Goal: Task Accomplishment & Management: Complete application form

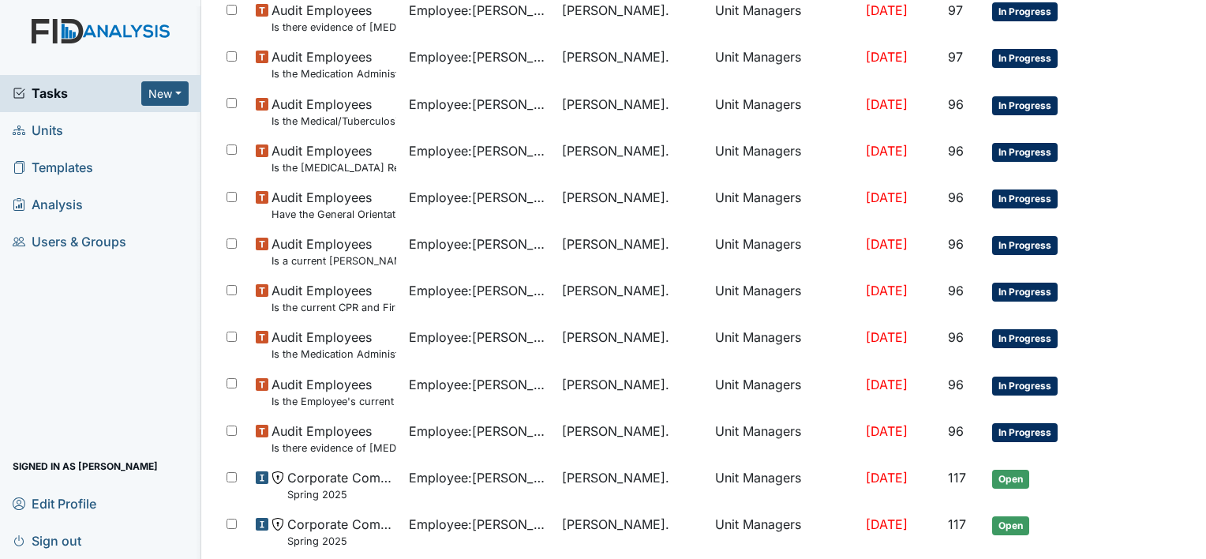
scroll to position [431, 0]
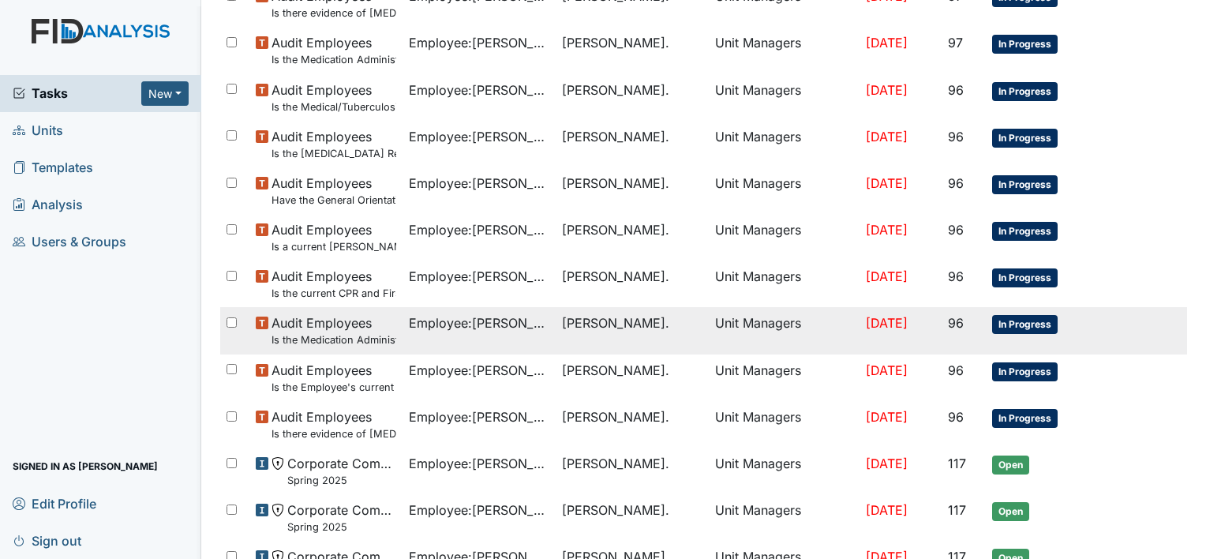
click at [859, 340] on td "Jun 4, 2025" at bounding box center [900, 330] width 83 height 47
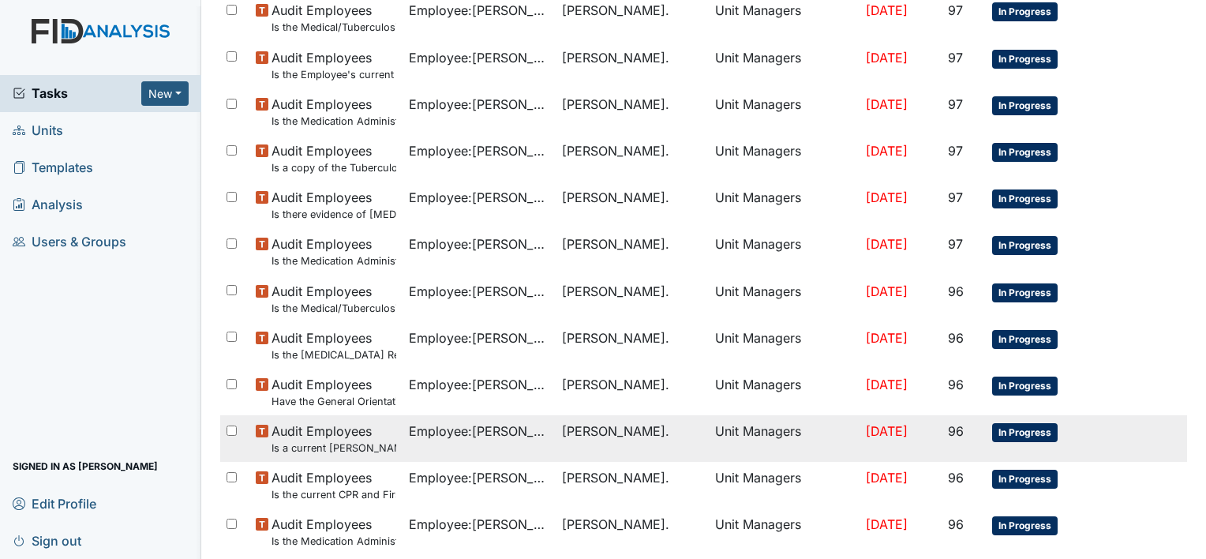
click at [743, 428] on td "Unit Managers" at bounding box center [784, 438] width 150 height 47
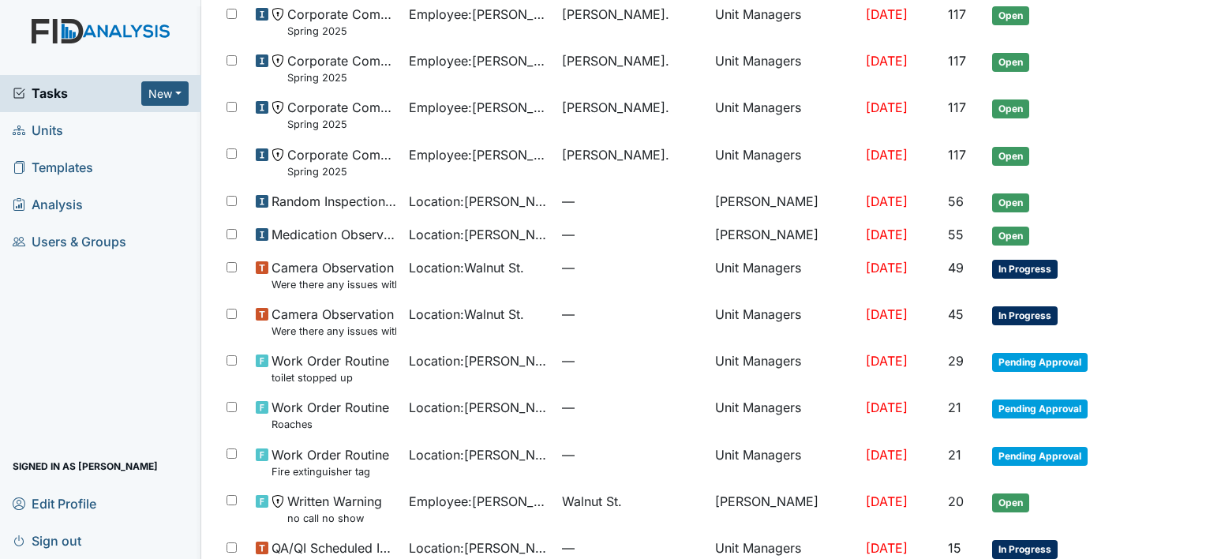
scroll to position [1013, 0]
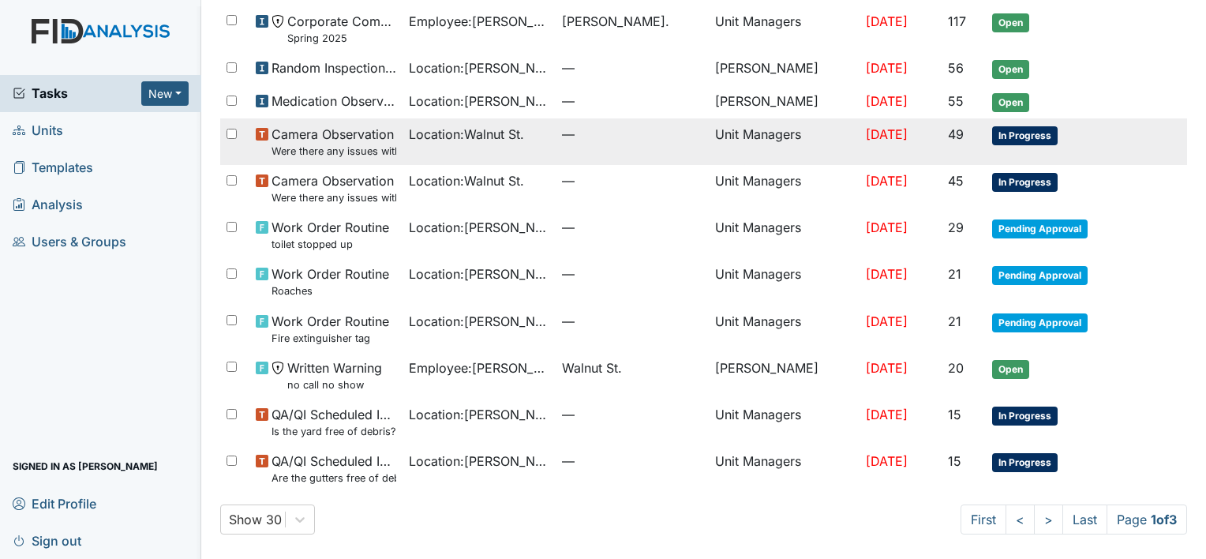
click at [360, 146] on small "Were there any issues with applying topical medications? ( Starts at the top of…" at bounding box center [333, 151] width 125 height 15
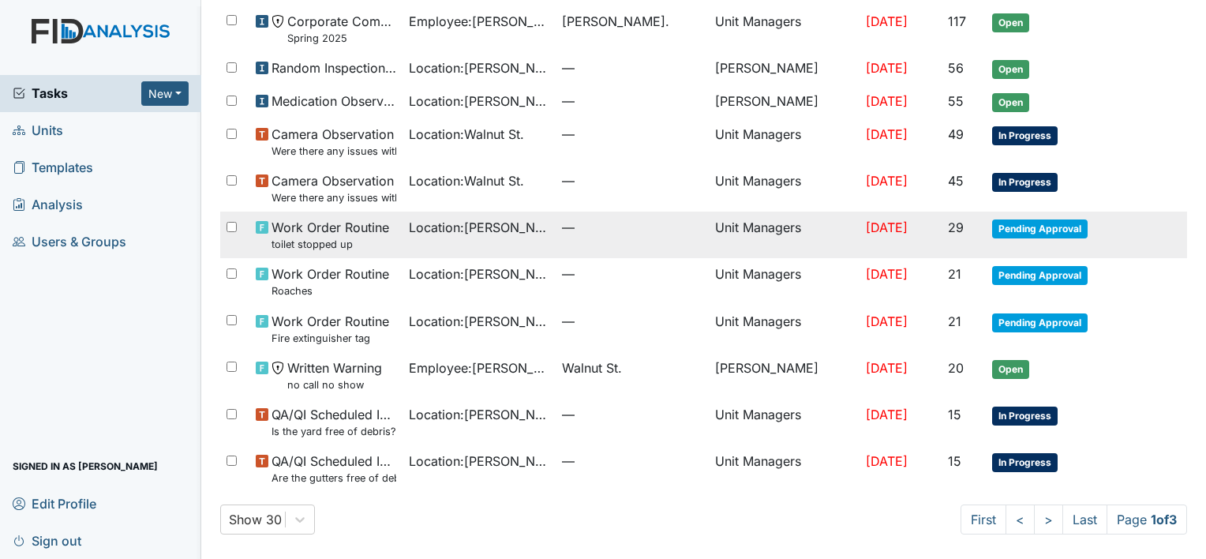
click at [996, 230] on span "Pending Approval" at bounding box center [1039, 228] width 95 height 19
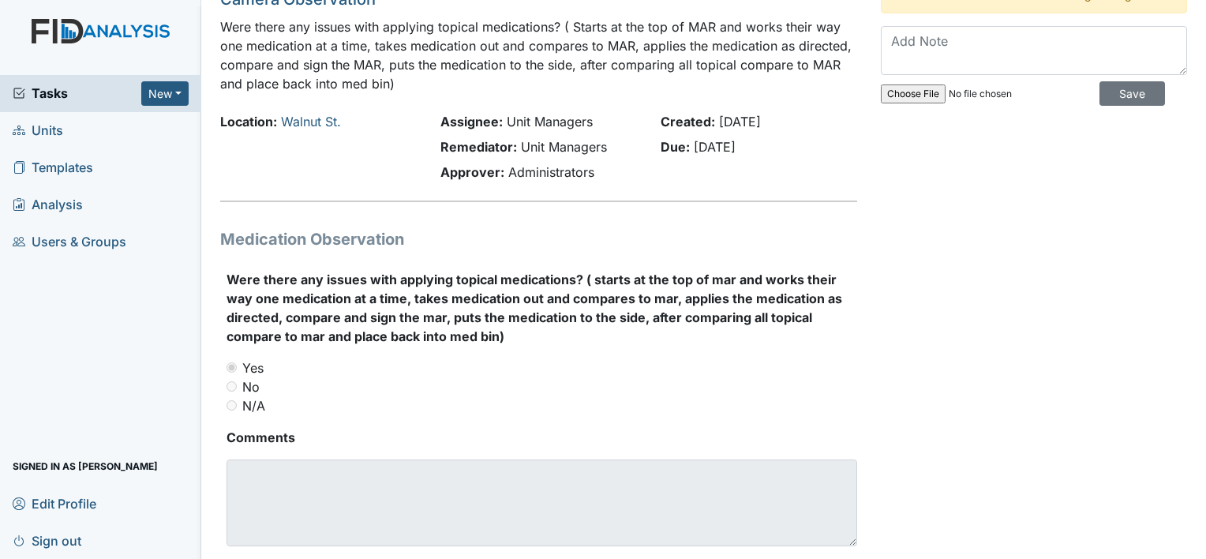
scroll to position [61, 0]
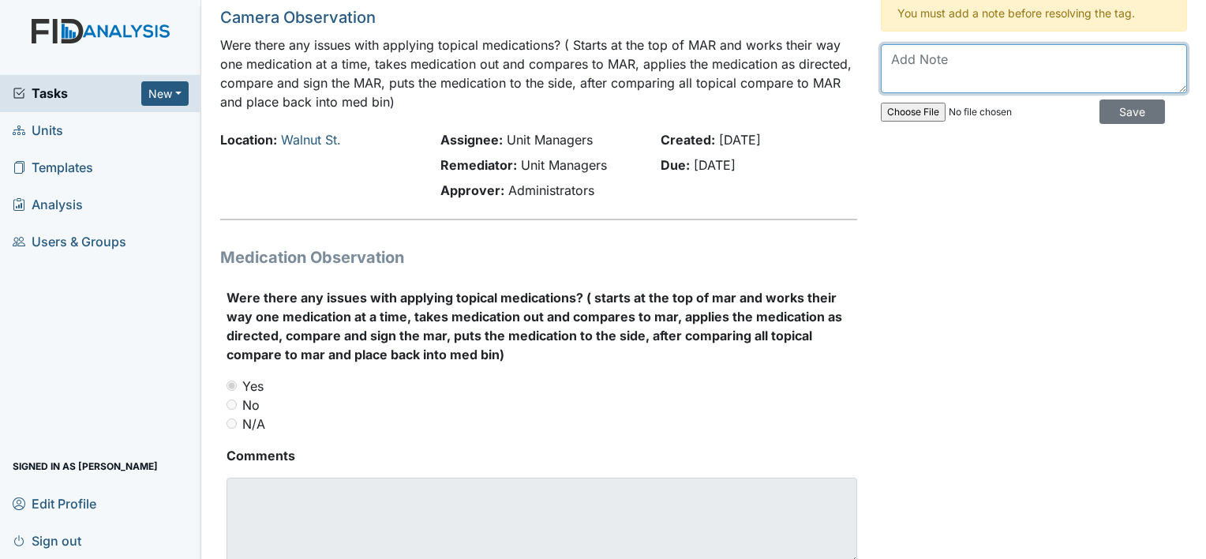
click at [930, 64] on textarea at bounding box center [1034, 68] width 306 height 49
type textarea "no issues"
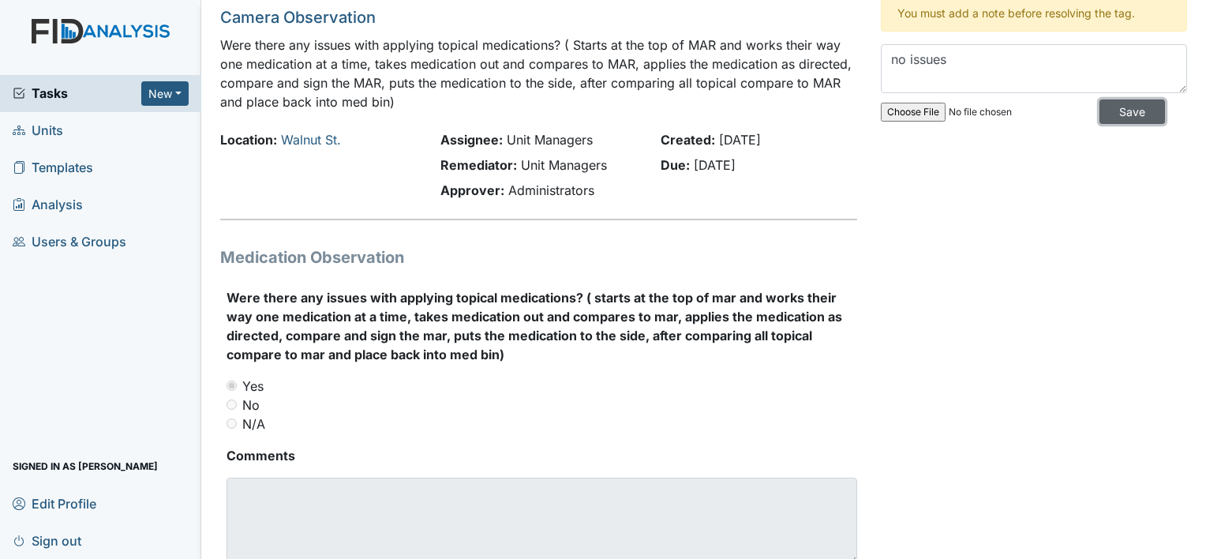
click at [1114, 117] on input "Save" at bounding box center [1132, 111] width 66 height 24
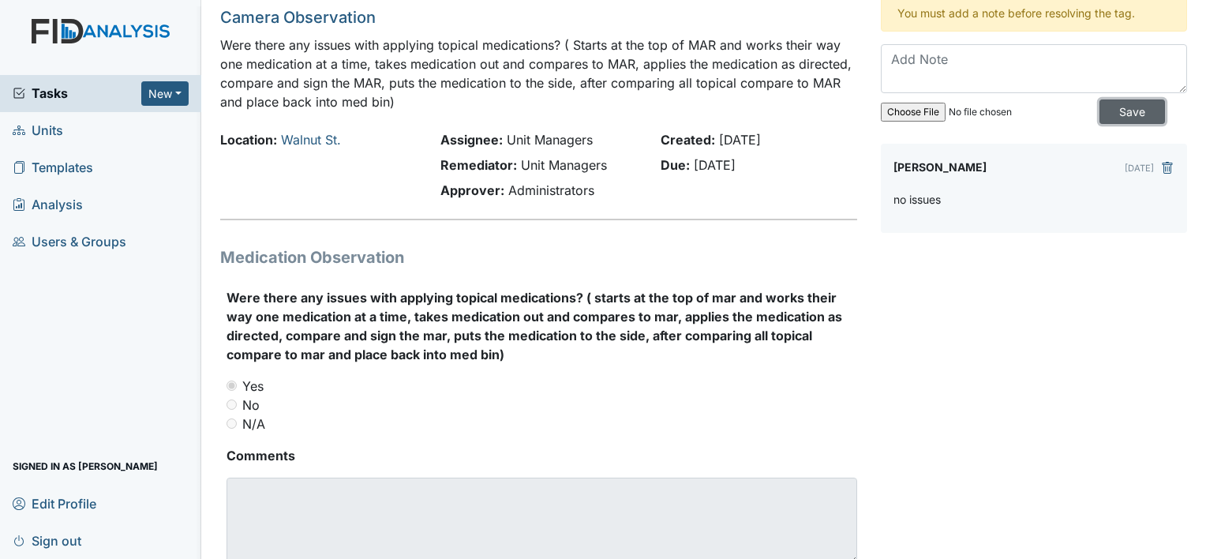
click at [1117, 107] on input "Save" at bounding box center [1132, 111] width 66 height 24
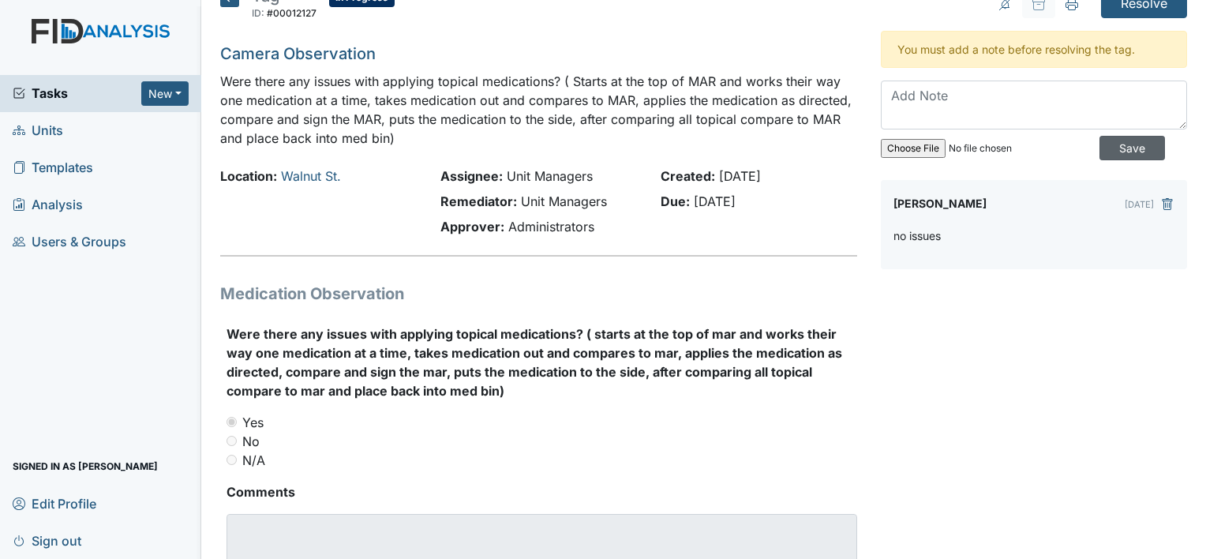
scroll to position [0, 0]
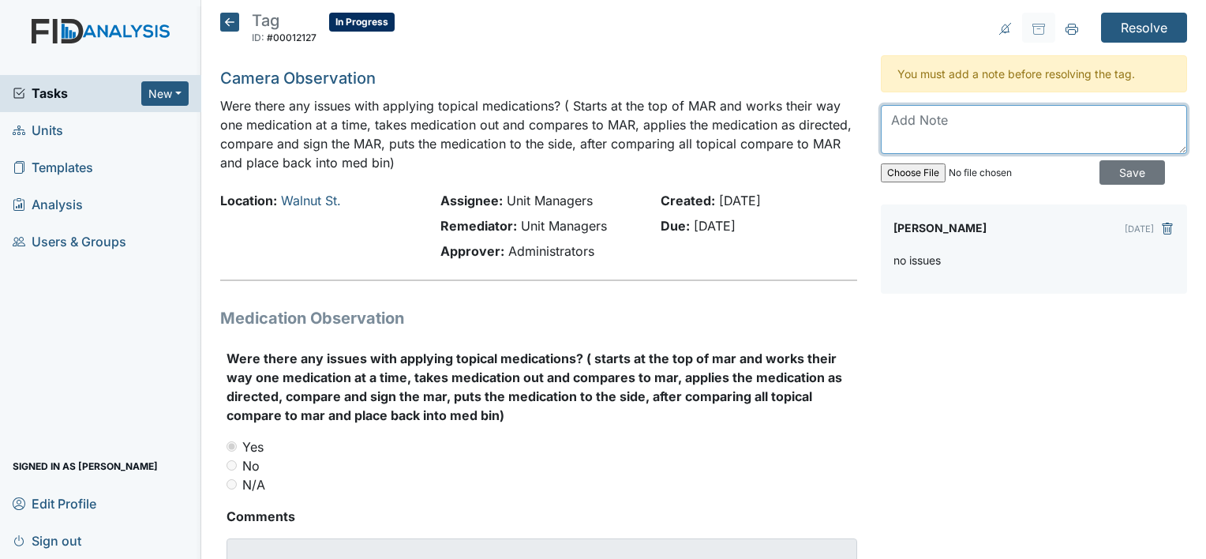
click at [974, 126] on textarea at bounding box center [1034, 129] width 306 height 49
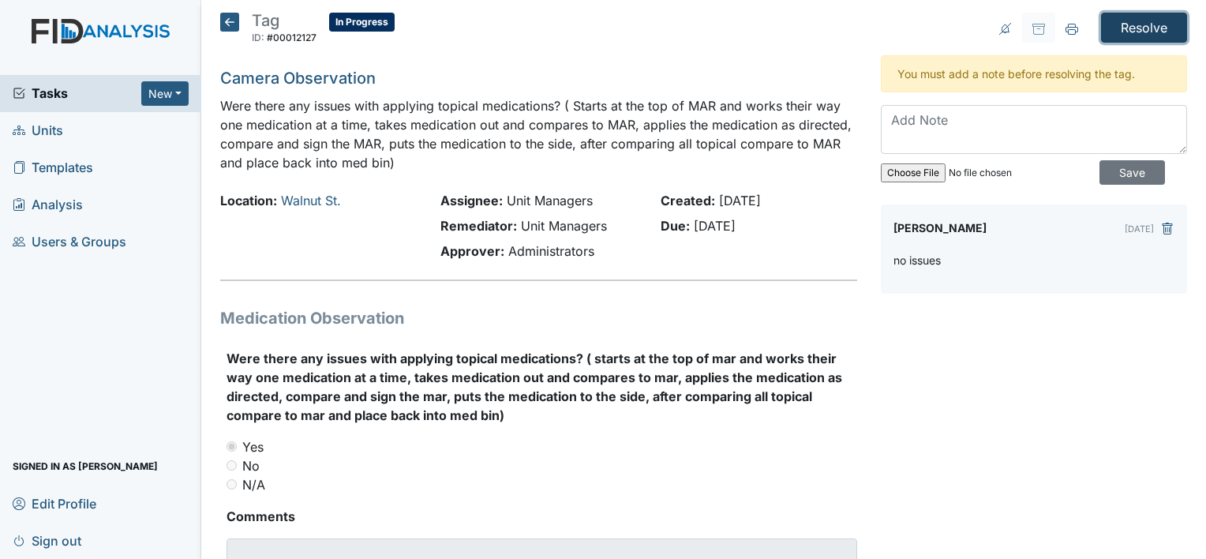
click at [1117, 35] on input "Resolve" at bounding box center [1144, 28] width 86 height 30
click at [1129, 37] on input "Resolve" at bounding box center [1144, 28] width 86 height 30
click at [1140, 32] on input "Resolve" at bounding box center [1144, 28] width 86 height 30
click at [1129, 34] on input "Resolve" at bounding box center [1144, 28] width 86 height 30
click at [1140, 29] on input "Resolve" at bounding box center [1144, 28] width 86 height 30
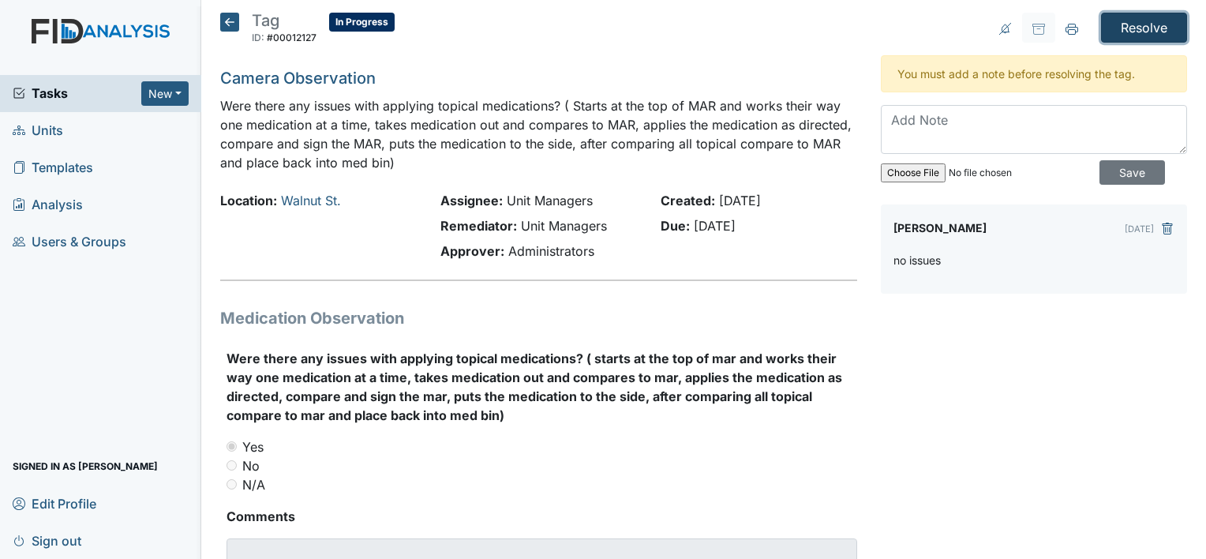
click at [1147, 32] on input "Resolve" at bounding box center [1144, 28] width 86 height 30
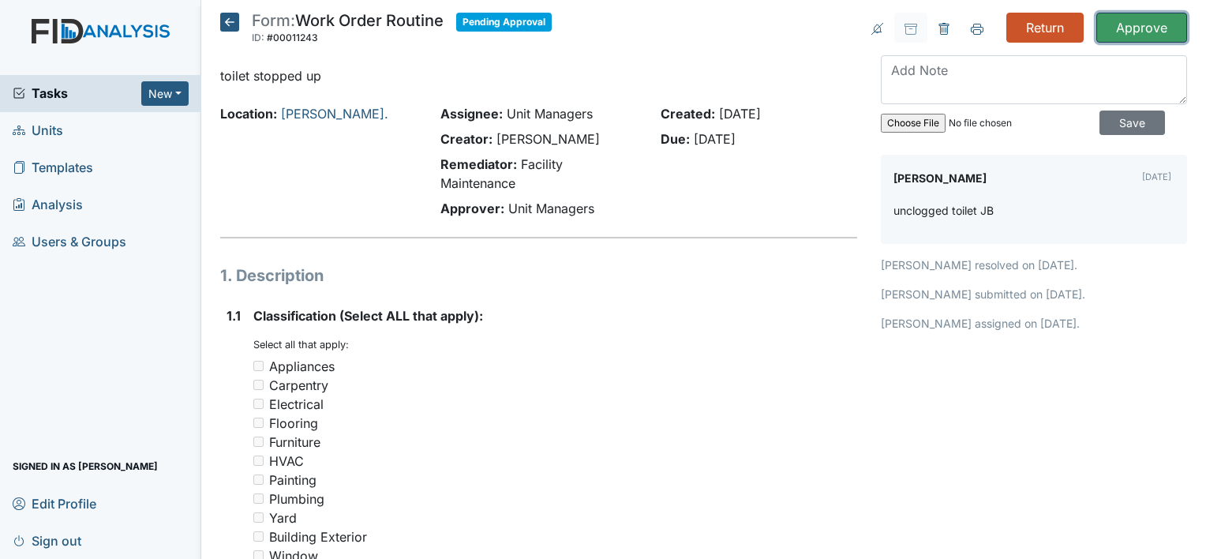
click at [1112, 24] on input "Approve" at bounding box center [1141, 28] width 91 height 30
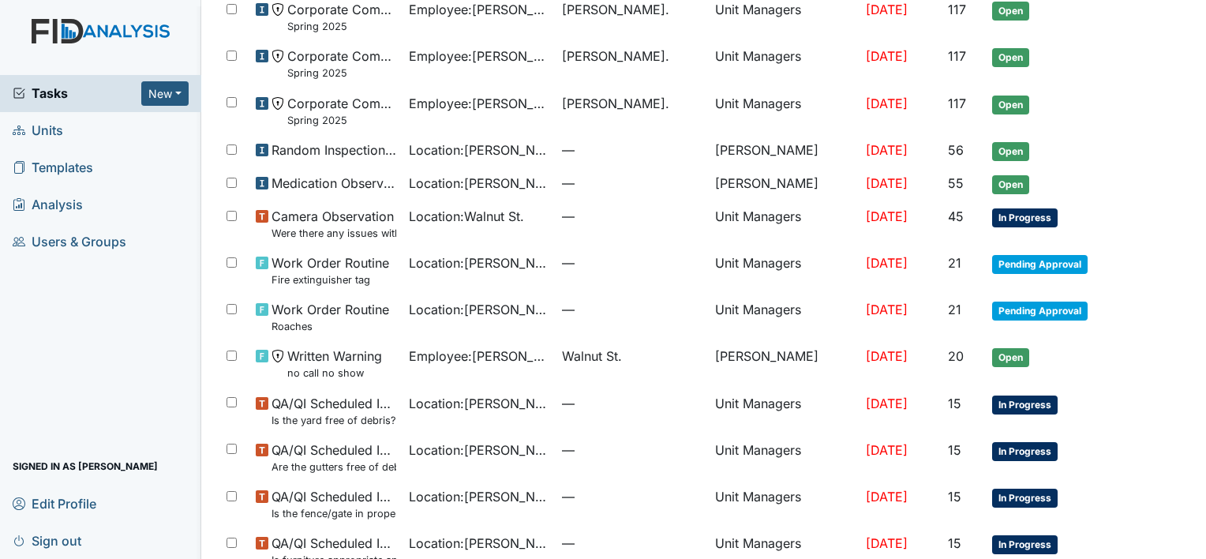
scroll to position [1065, 0]
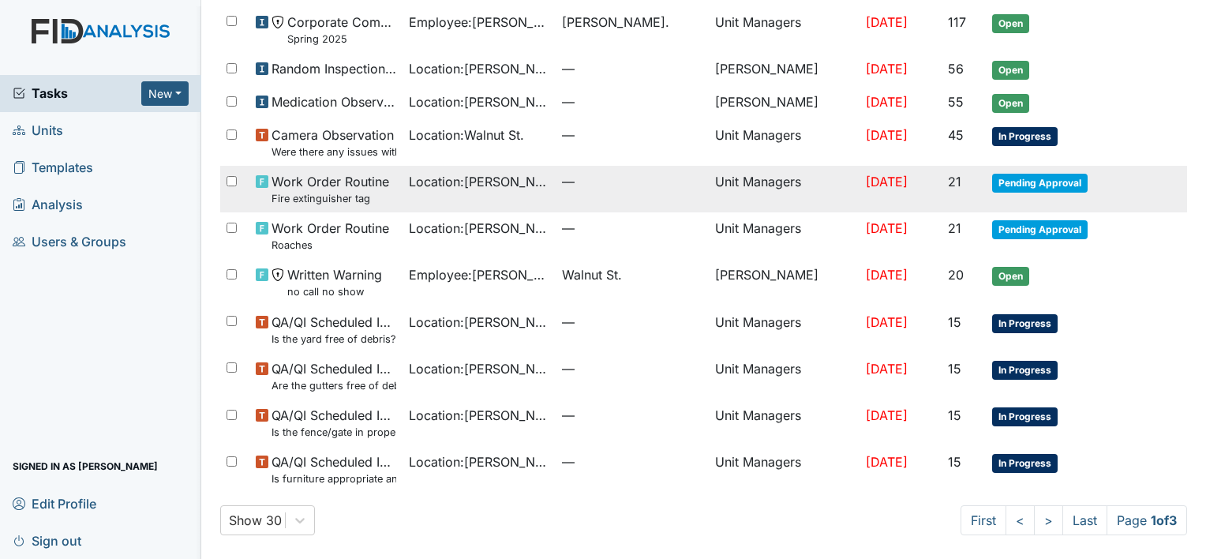
click at [1026, 197] on td "Pending Approval" at bounding box center [1056, 189] width 140 height 47
click at [1050, 185] on span "Pending Approval" at bounding box center [1039, 183] width 95 height 19
click at [1042, 241] on td "Pending Approval" at bounding box center [1056, 235] width 140 height 47
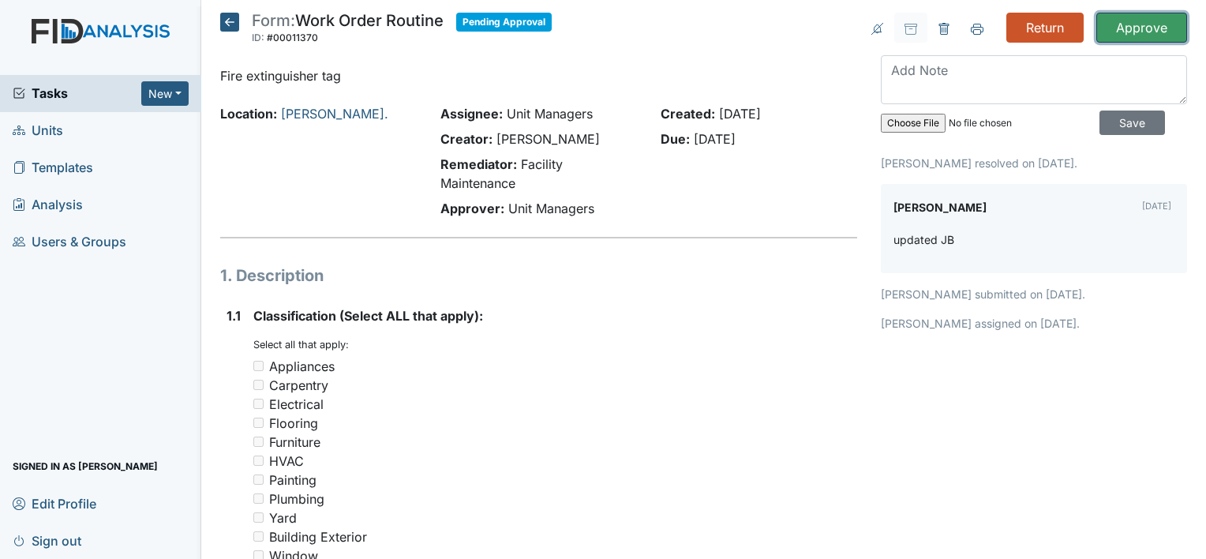
click at [1115, 17] on input "Approve" at bounding box center [1141, 28] width 91 height 30
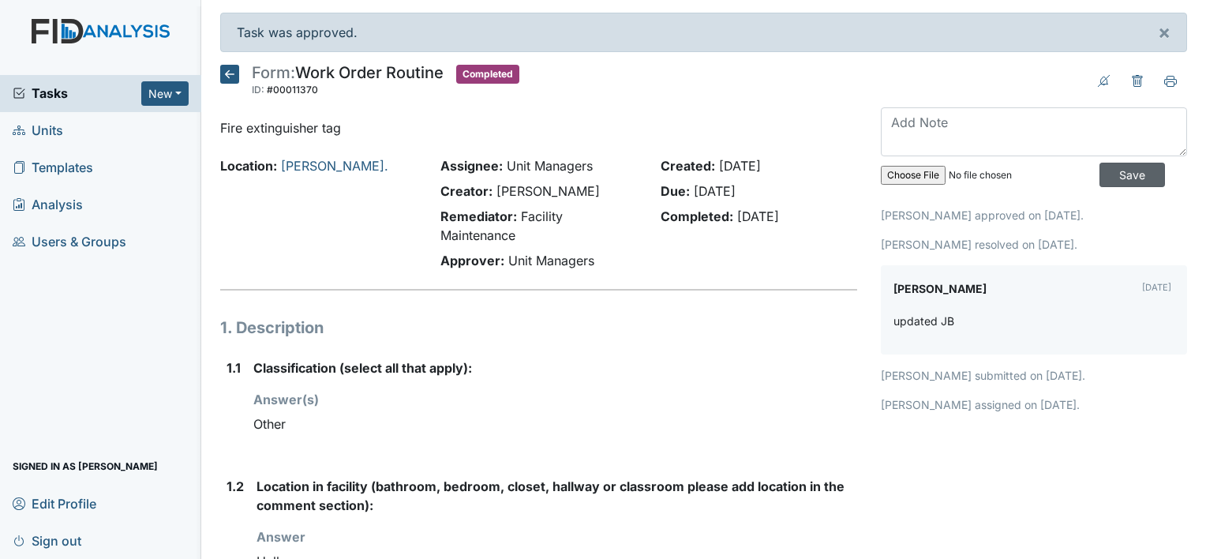
click at [1114, 182] on input "Save" at bounding box center [1132, 175] width 66 height 24
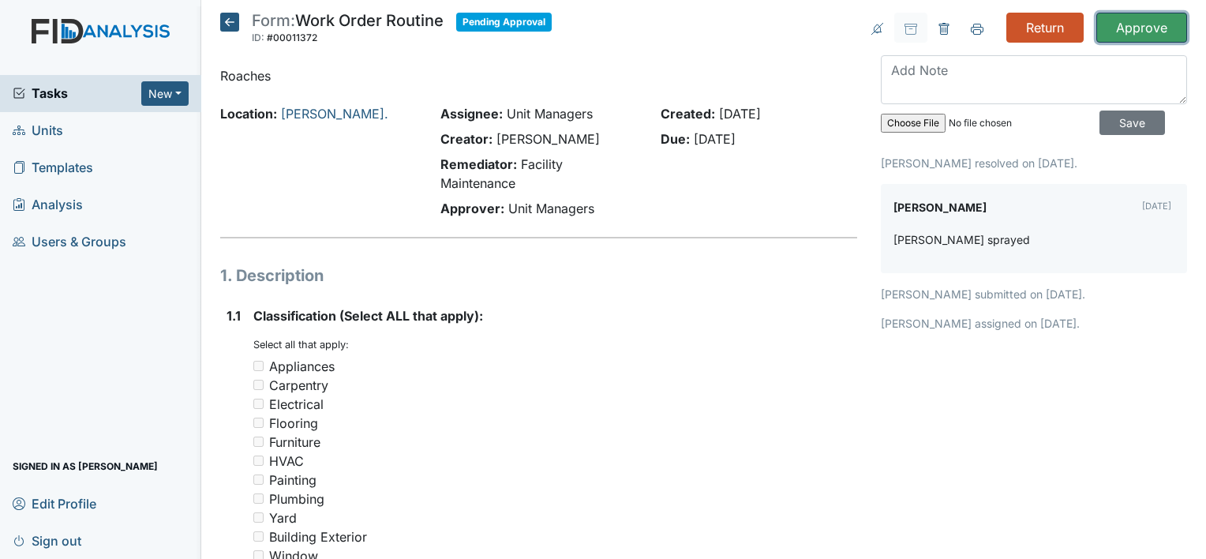
click at [1133, 32] on input "Approve" at bounding box center [1141, 28] width 91 height 30
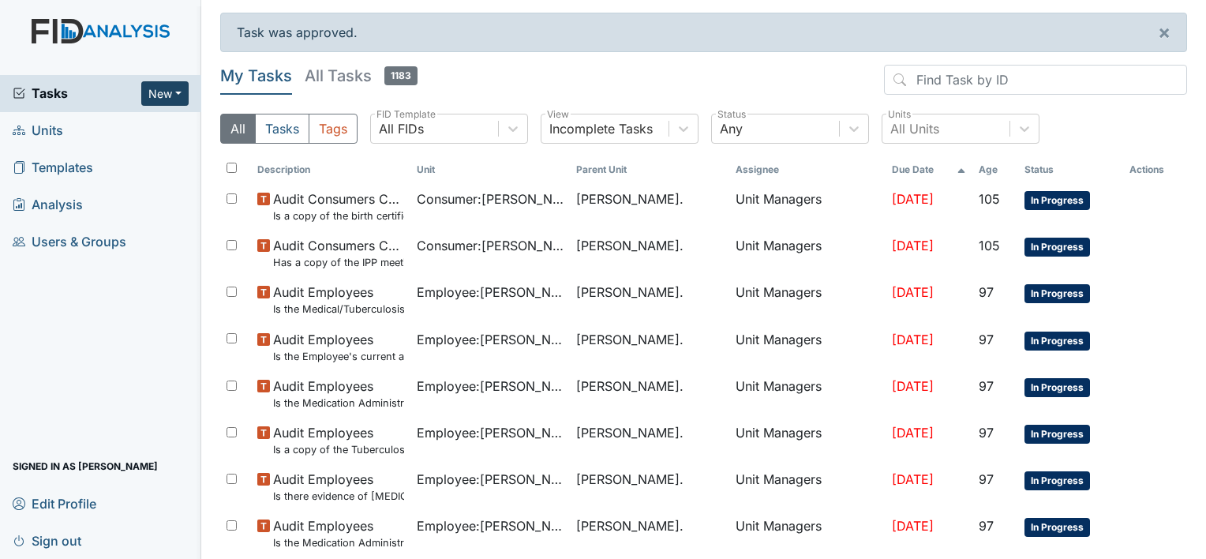
click at [178, 95] on button "New" at bounding box center [164, 93] width 47 height 24
click at [139, 127] on link "Form" at bounding box center [124, 126] width 125 height 25
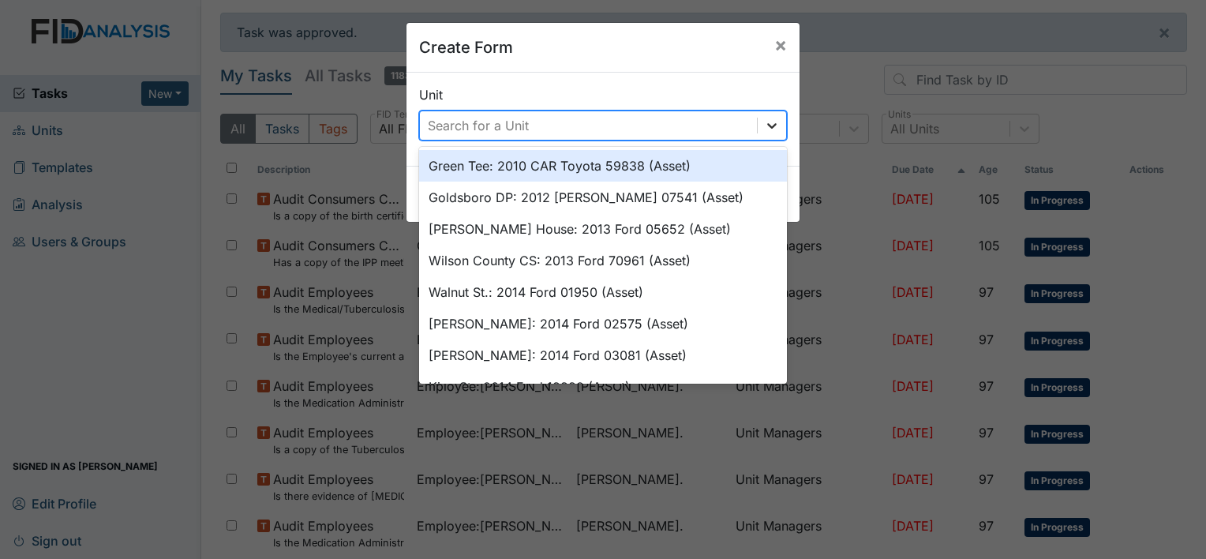
click at [764, 123] on icon at bounding box center [772, 126] width 16 height 16
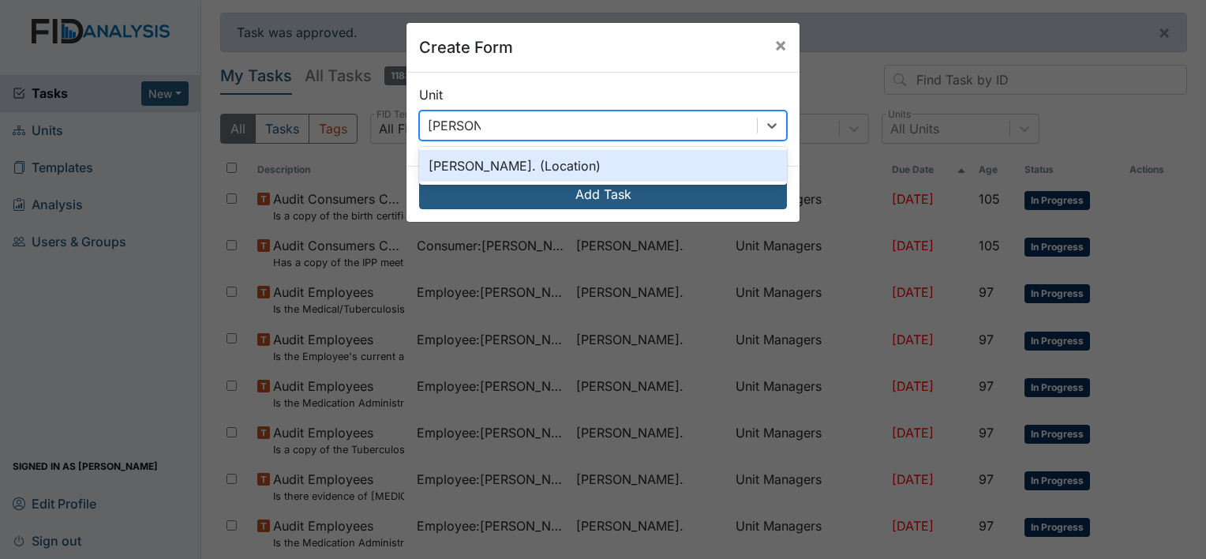
type input "william st"
click at [700, 162] on div "William St. (Location)" at bounding box center [603, 166] width 368 height 32
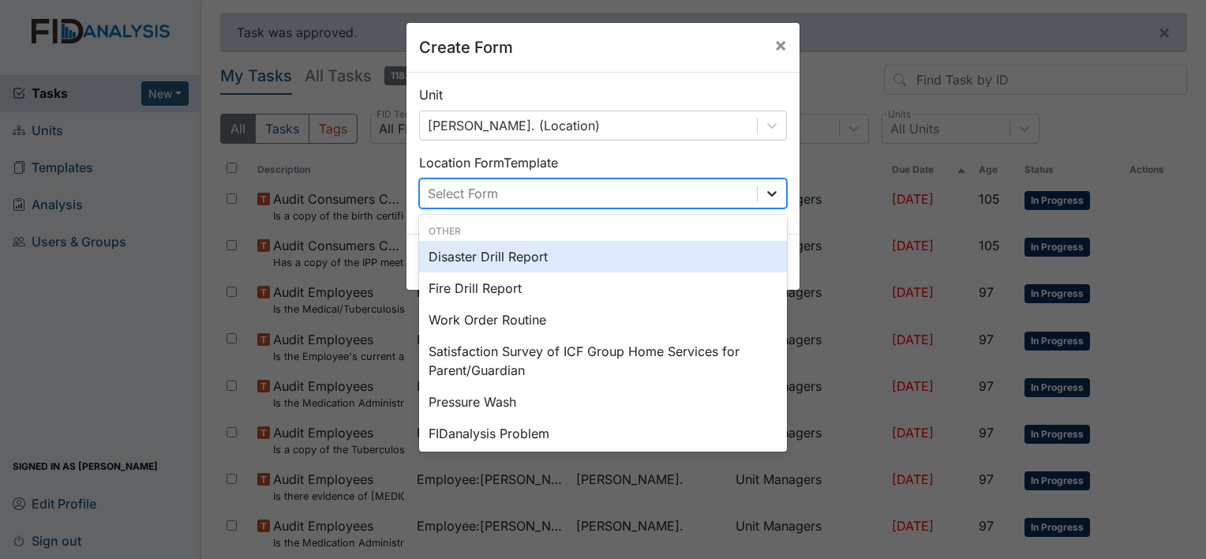
click at [775, 199] on div at bounding box center [772, 193] width 28 height 28
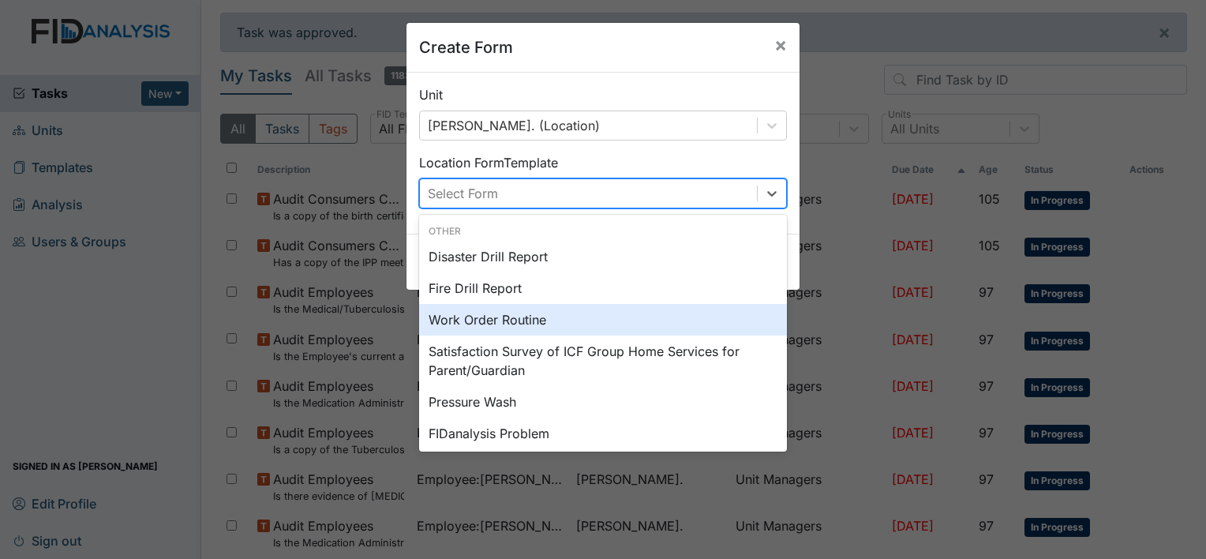
click at [669, 304] on div "Work Order Routine" at bounding box center [603, 320] width 368 height 32
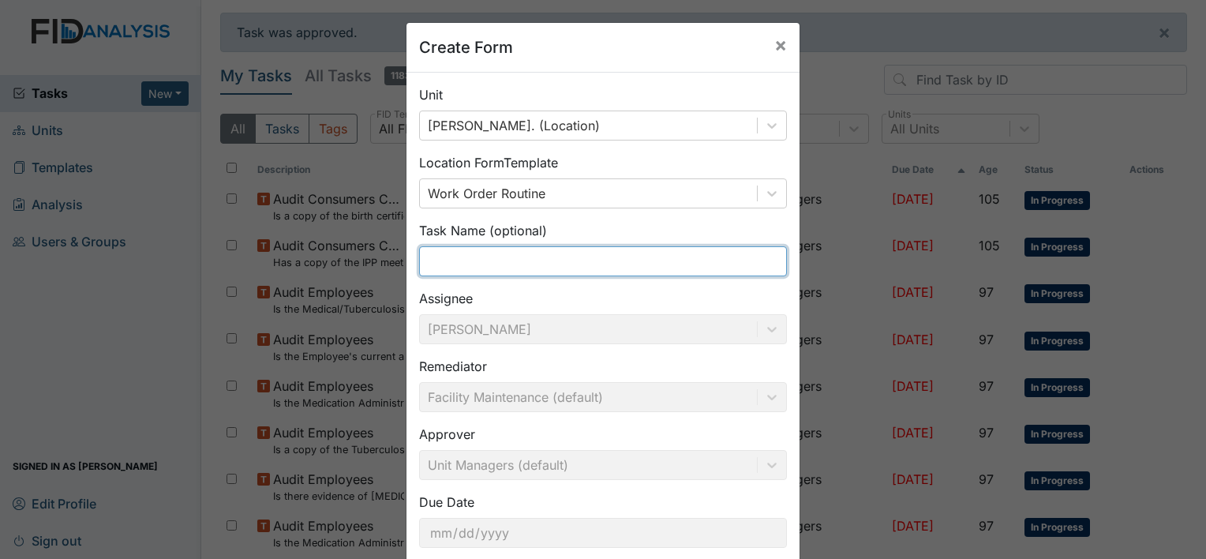
click at [663, 265] on input "text" at bounding box center [603, 261] width 368 height 30
type input "W"
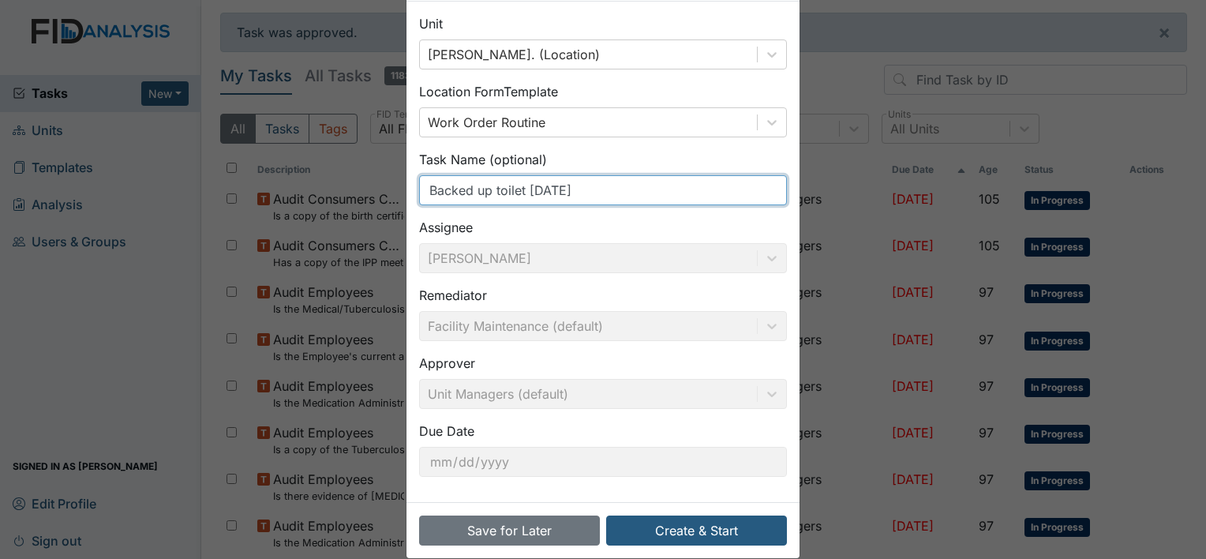
scroll to position [92, 0]
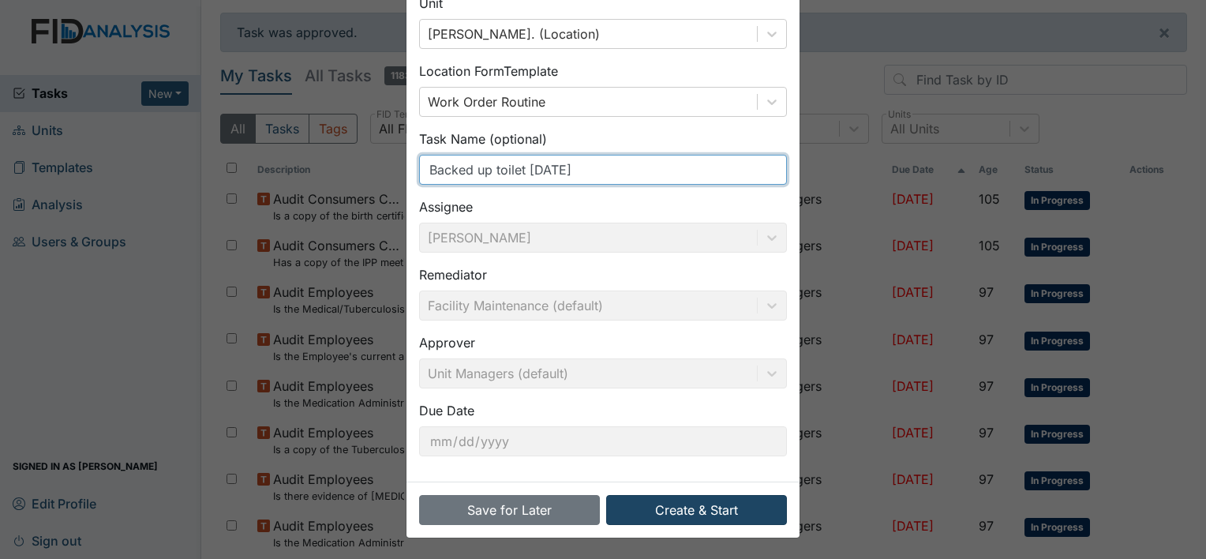
type input "Backed up toilet [DATE]"
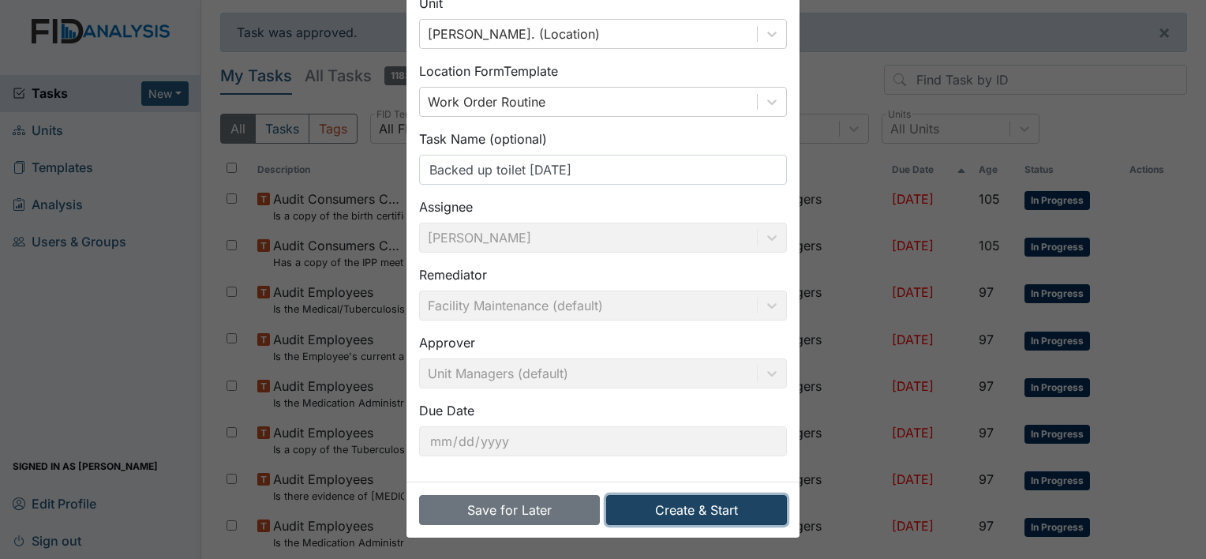
click at [676, 515] on button "Create & Start" at bounding box center [696, 510] width 181 height 30
